Goal: Task Accomplishment & Management: Manage account settings

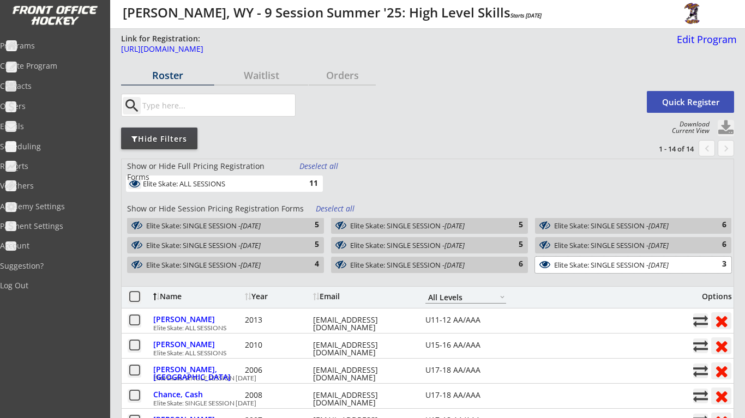
select select ""All Levels""
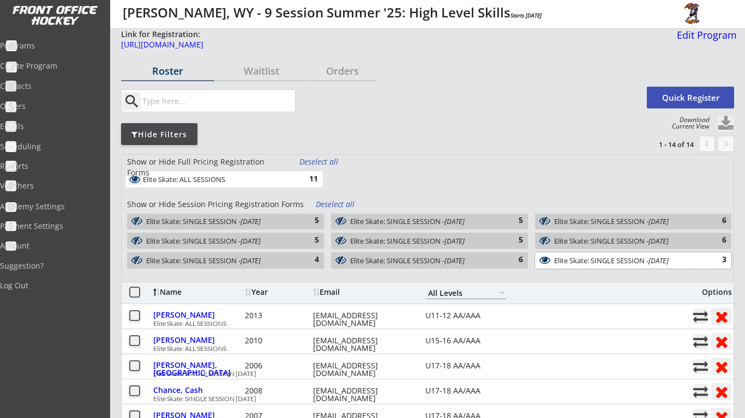
scroll to position [4, 0]
click at [37, 45] on div "Programs" at bounding box center [52, 46] width 98 height 8
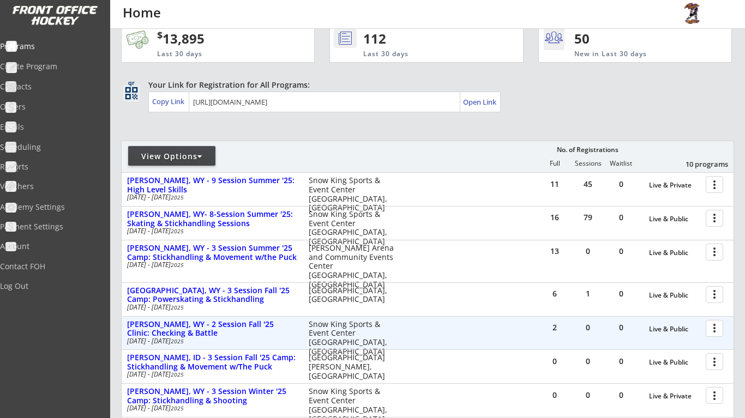
scroll to position [55, 0]
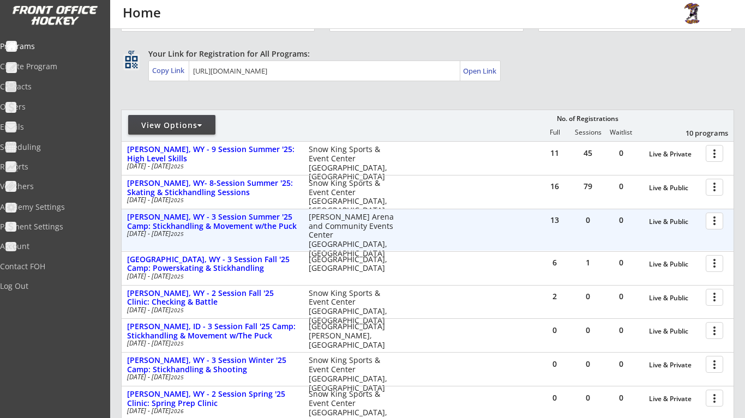
click at [716, 223] on div at bounding box center [716, 220] width 19 height 19
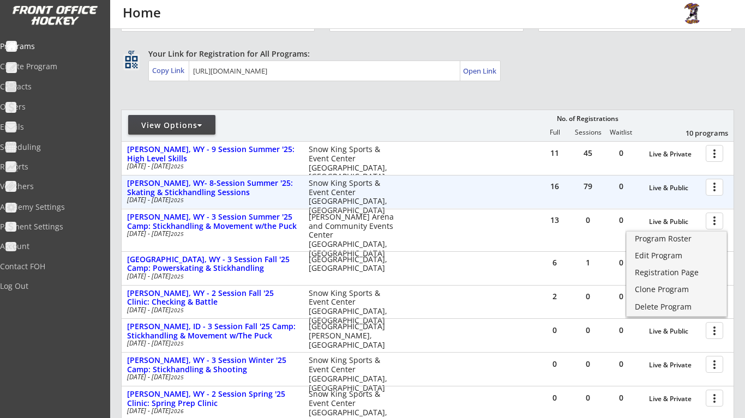
click at [711, 186] on div at bounding box center [716, 186] width 19 height 19
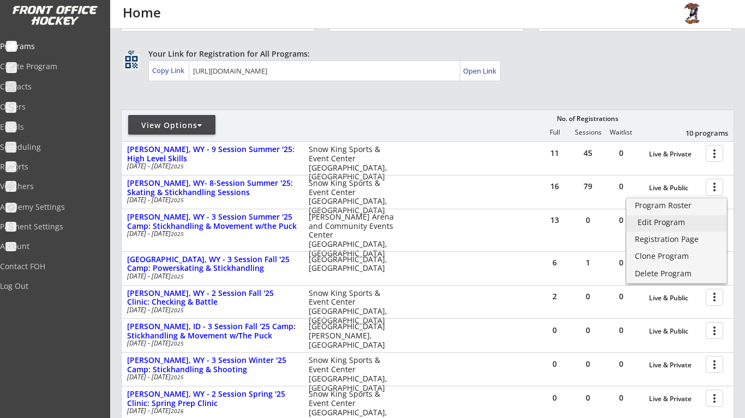
click at [698, 227] on link "Edit Program" at bounding box center [677, 224] width 100 height 16
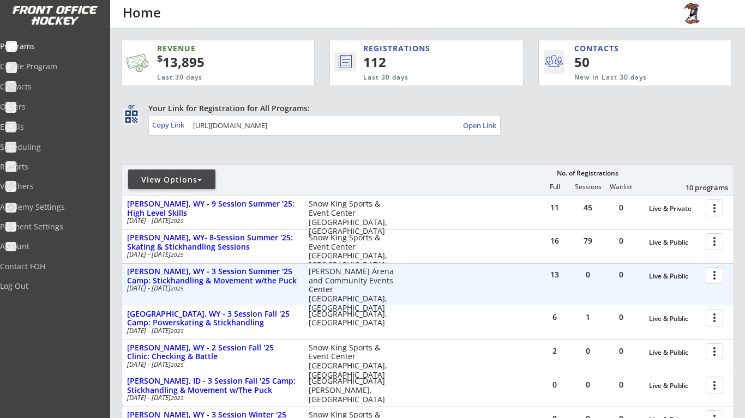
click at [716, 274] on div at bounding box center [716, 275] width 19 height 19
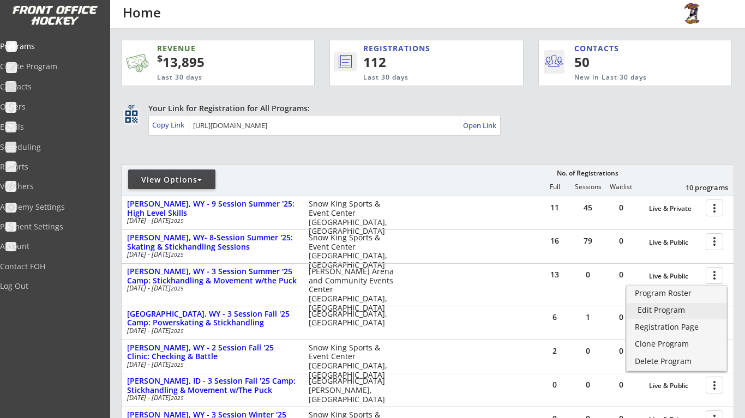
click at [690, 313] on div "Edit Program" at bounding box center [677, 311] width 78 height 8
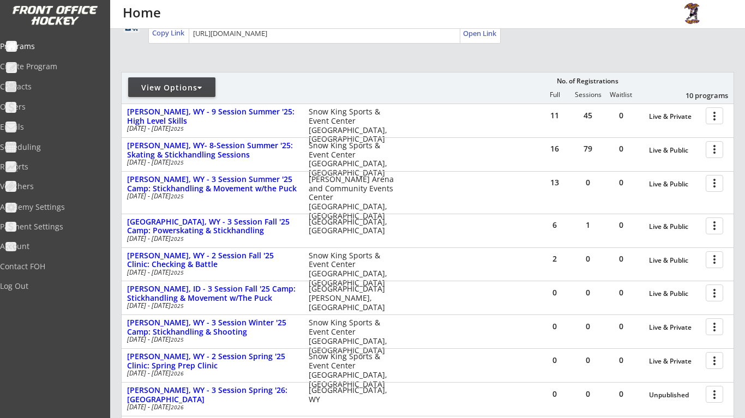
scroll to position [99, 0]
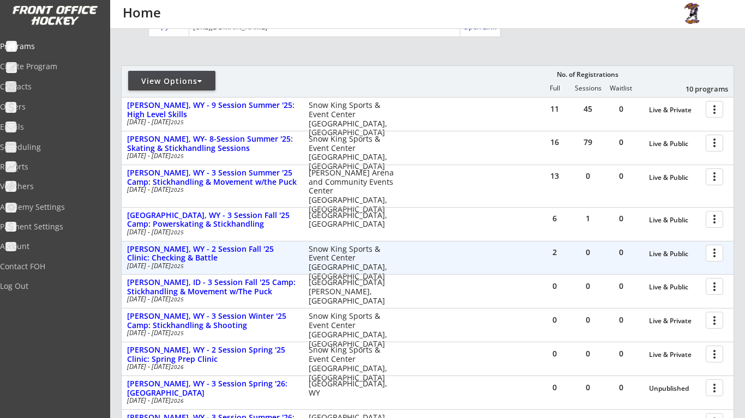
click at [716, 251] on div at bounding box center [716, 252] width 19 height 19
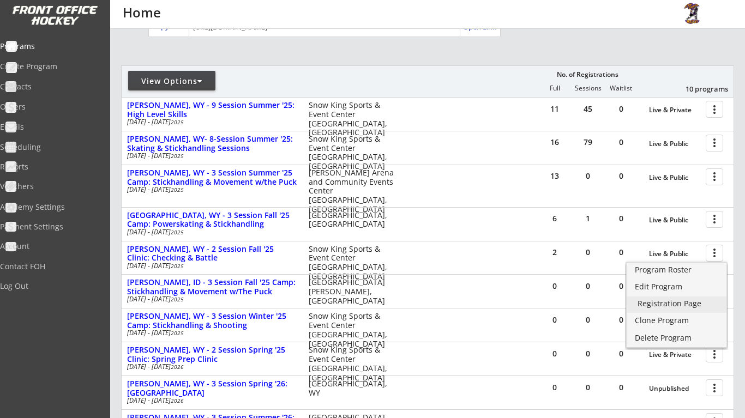
click at [698, 307] on div "Registration Page" at bounding box center [677, 304] width 78 height 8
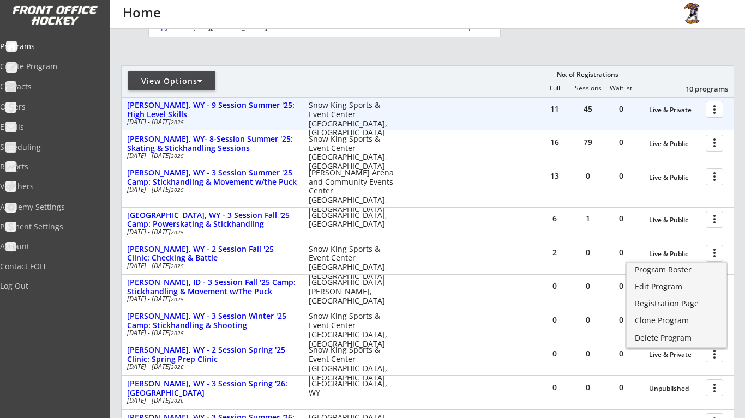
click at [347, 101] on div "Snow King Sports & Event Center [GEOGRAPHIC_DATA], [GEOGRAPHIC_DATA]" at bounding box center [352, 119] width 86 height 37
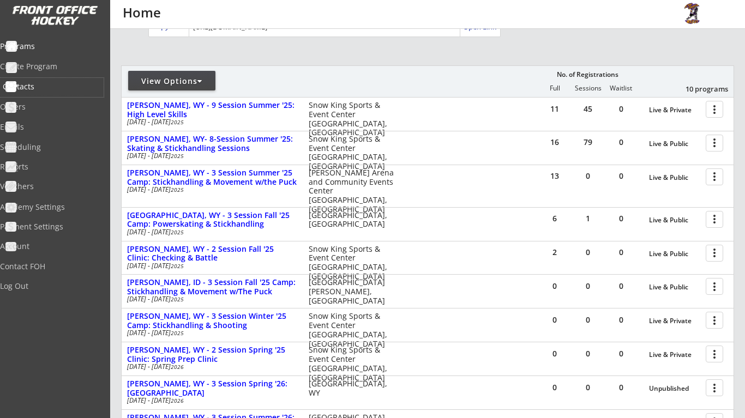
click at [73, 86] on div "Contacts" at bounding box center [52, 87] width 98 height 8
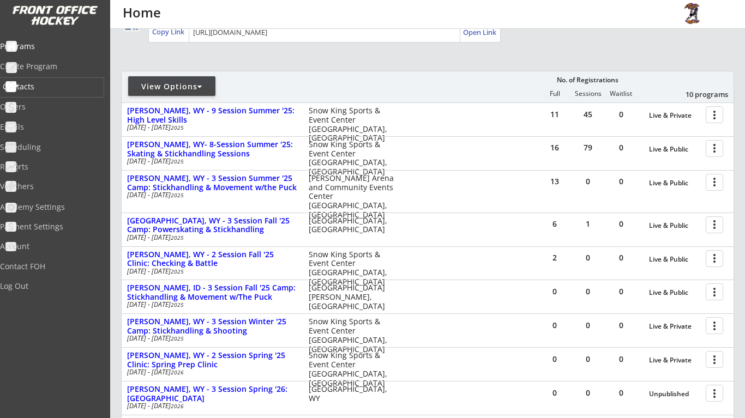
select select ""Players""
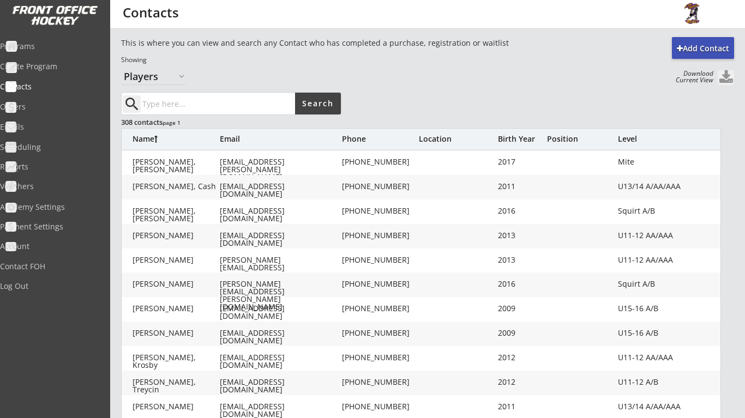
click at [727, 74] on button at bounding box center [726, 77] width 16 height 15
